Goal: Understand process/instructions

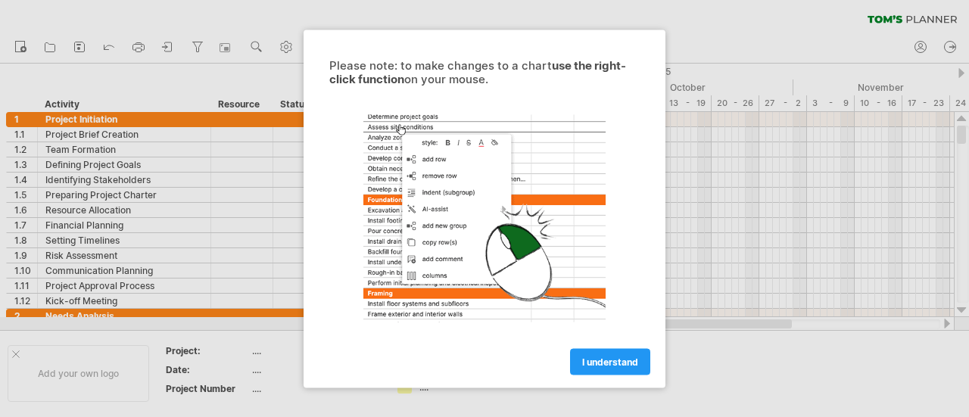
click at [630, 364] on span "I understand" at bounding box center [610, 361] width 56 height 11
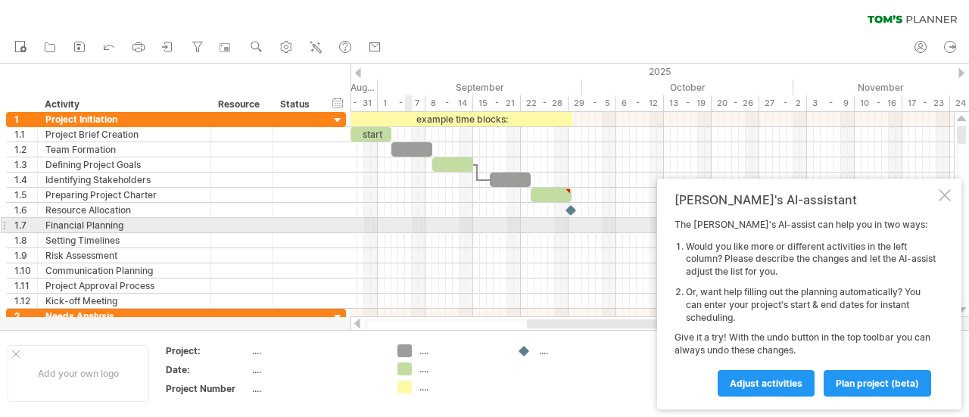
click at [408, 226] on div at bounding box center [651, 225] width 603 height 15
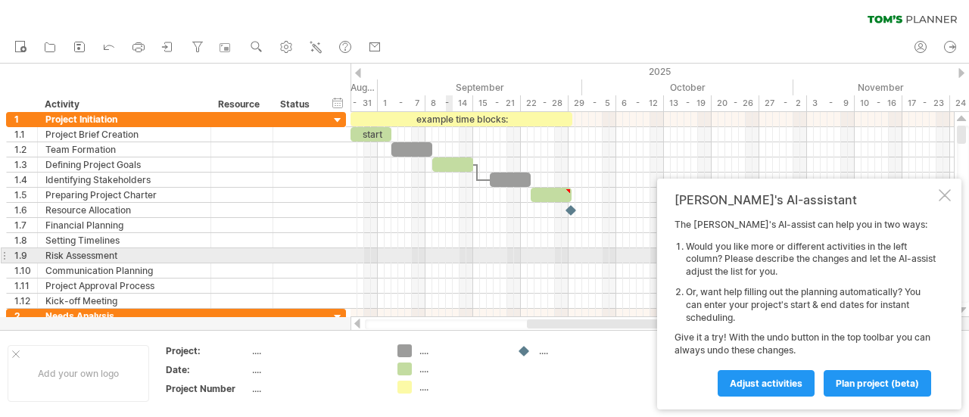
click at [446, 258] on div at bounding box center [651, 255] width 603 height 15
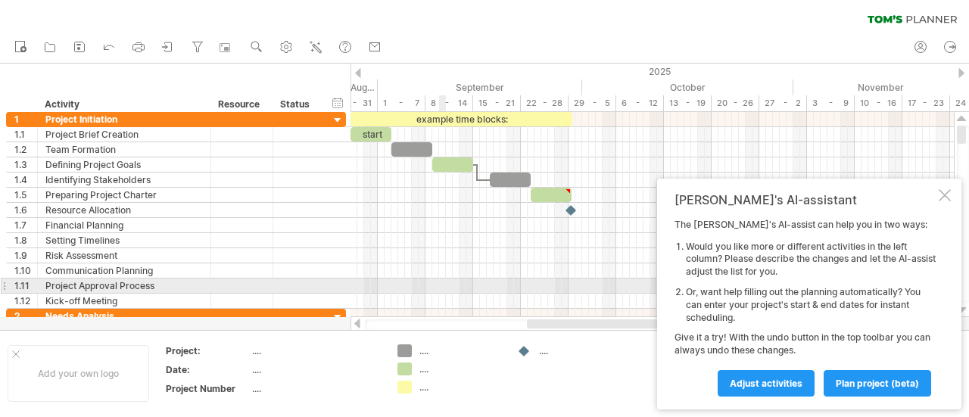
click at [443, 289] on div at bounding box center [651, 285] width 603 height 15
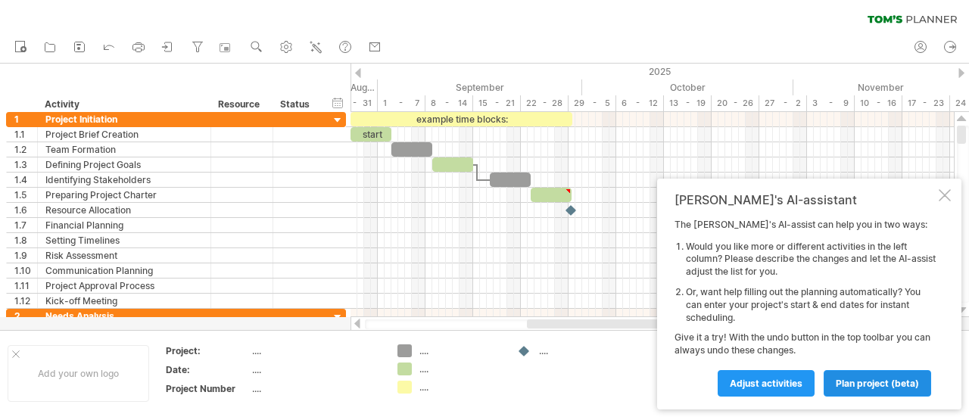
click at [921, 381] on link "plan project (beta)" at bounding box center [876, 383] width 107 height 26
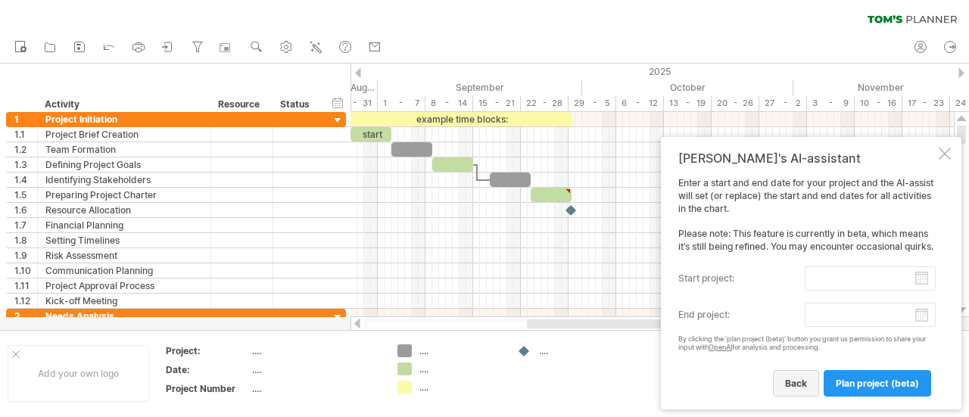
click at [804, 383] on link "back" at bounding box center [796, 383] width 46 height 26
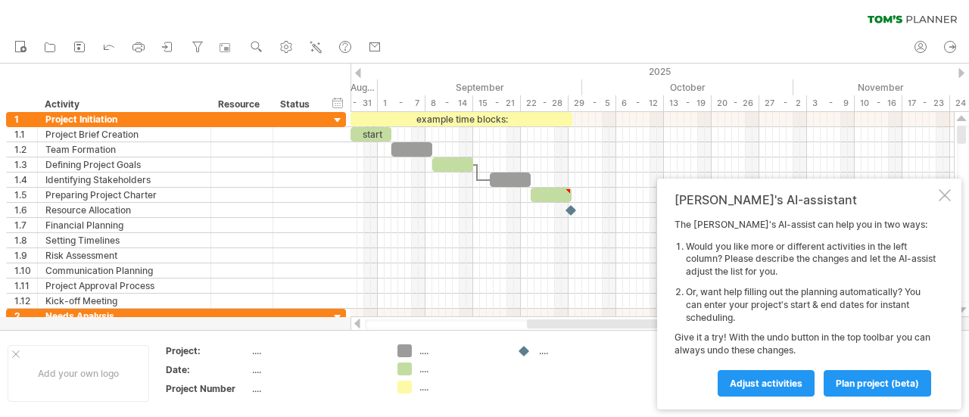
click at [804, 383] on link "Adjust activities" at bounding box center [765, 383] width 97 height 26
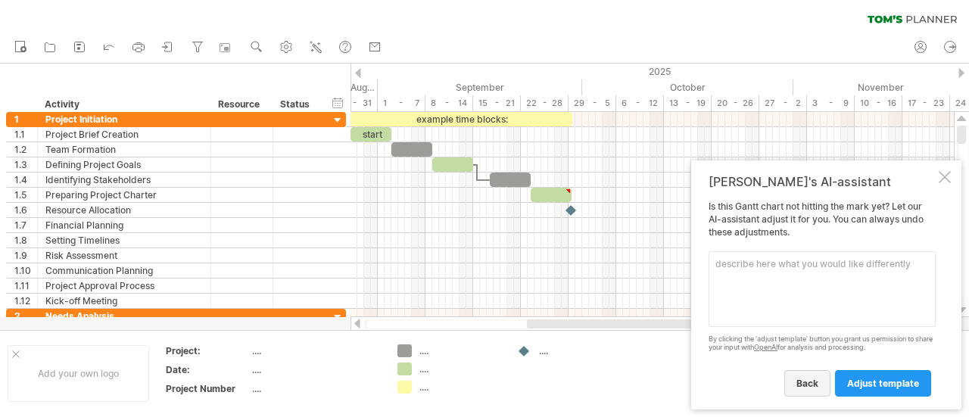
click at [809, 382] on span "back" at bounding box center [807, 383] width 22 height 11
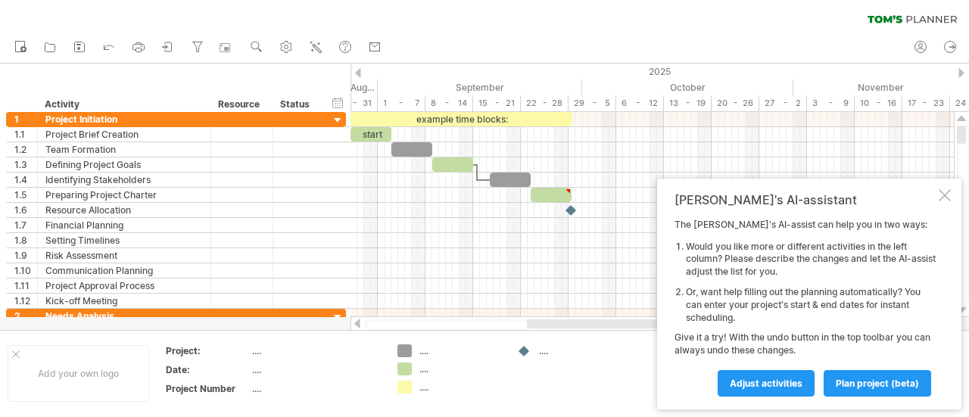
click at [424, 344] on div "...." at bounding box center [460, 350] width 82 height 13
